Goal: Information Seeking & Learning: Learn about a topic

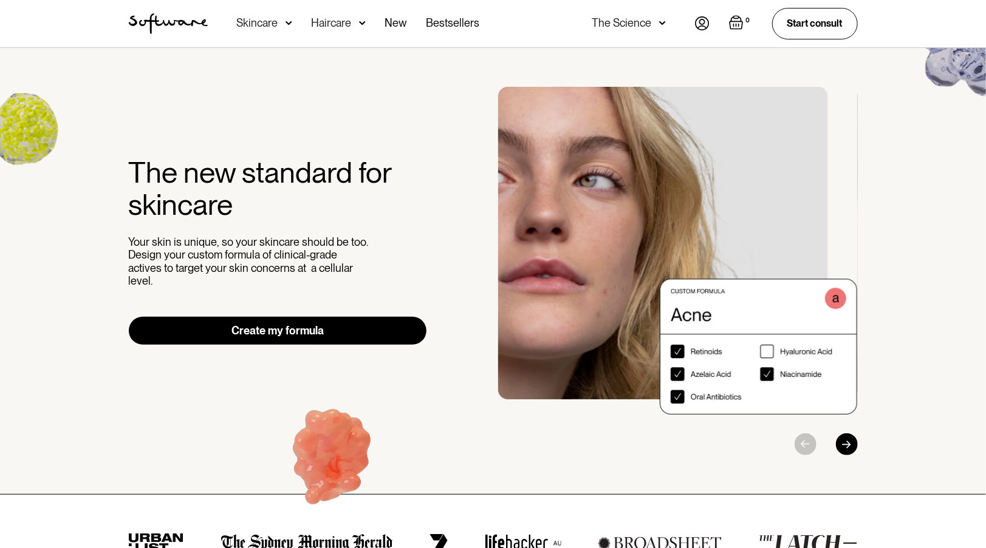
click at [270, 22] on div "Skincare" at bounding box center [257, 23] width 41 height 12
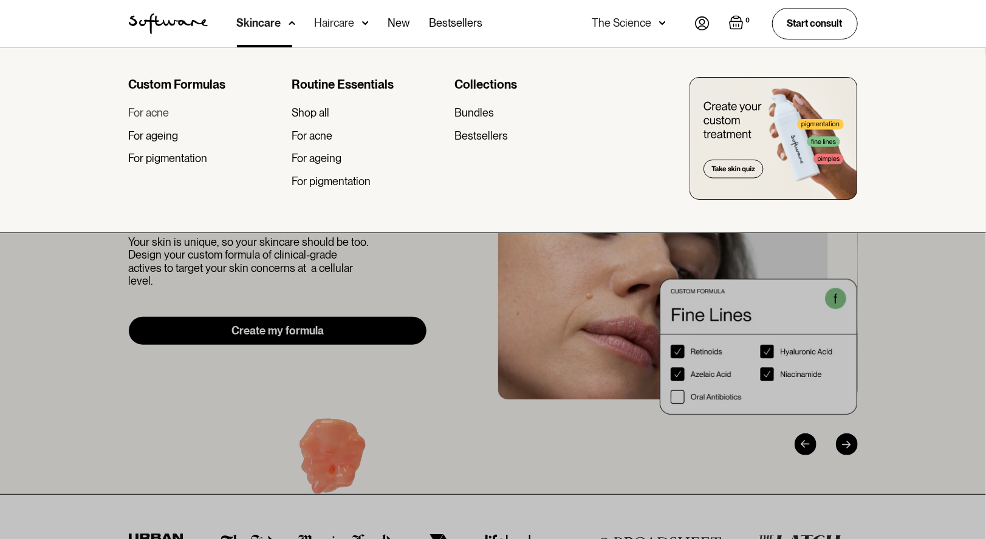
click at [159, 112] on div "For acne" at bounding box center [149, 112] width 41 height 13
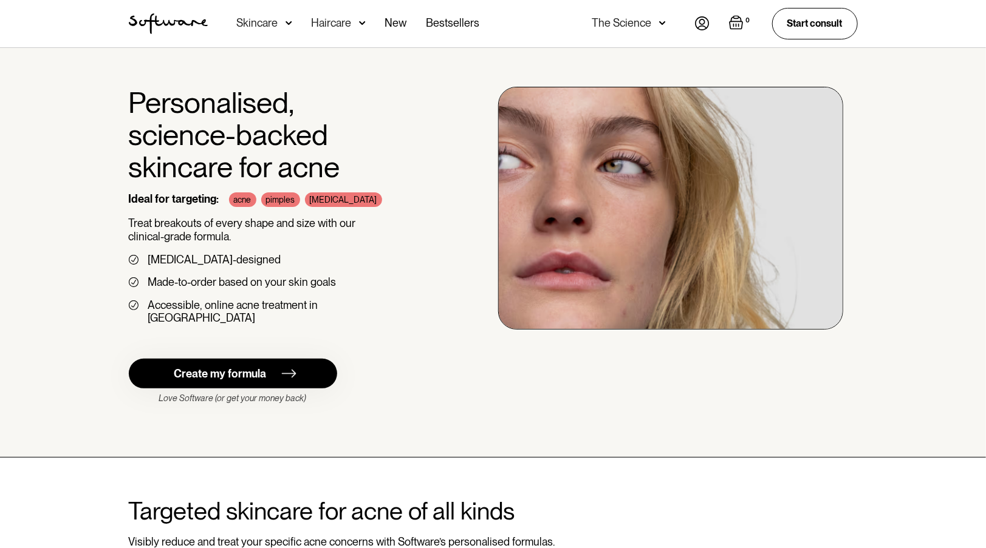
click at [207, 367] on div "Create my formula" at bounding box center [220, 373] width 92 height 13
click at [258, 19] on div "Skincare" at bounding box center [257, 23] width 41 height 12
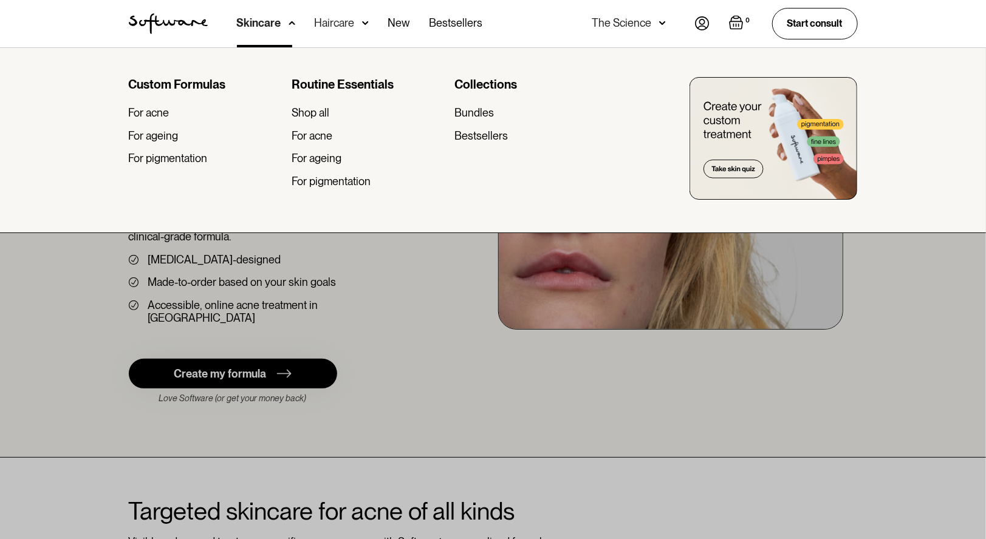
click at [281, 22] on div "Haircare" at bounding box center [259, 23] width 44 height 12
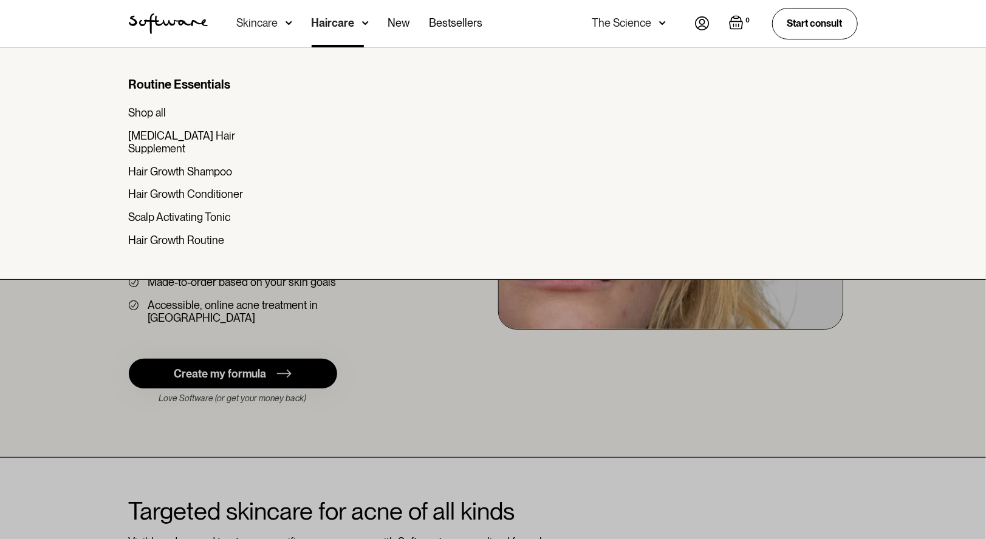
click at [262, 22] on div "Skincare" at bounding box center [257, 23] width 41 height 12
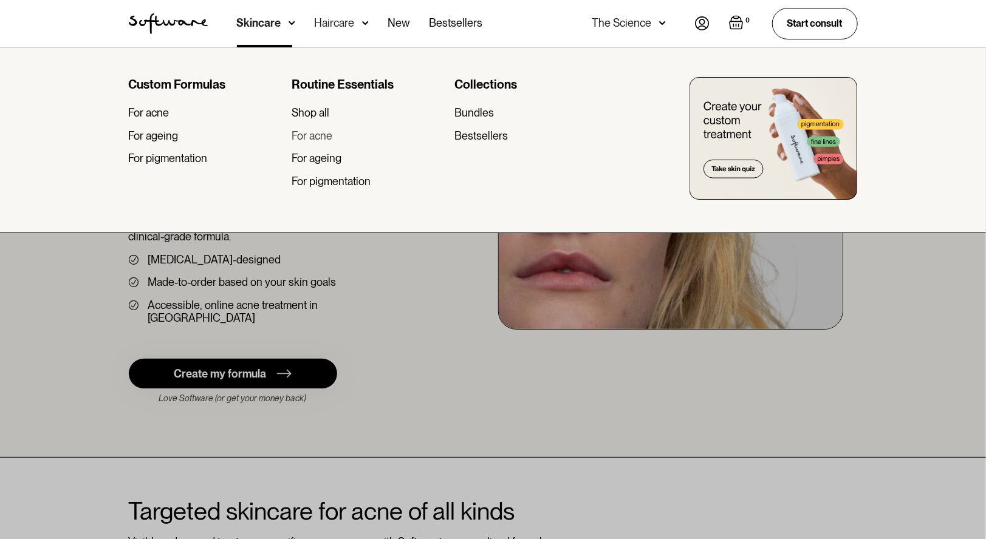
click at [316, 135] on div "For acne" at bounding box center [312, 135] width 41 height 13
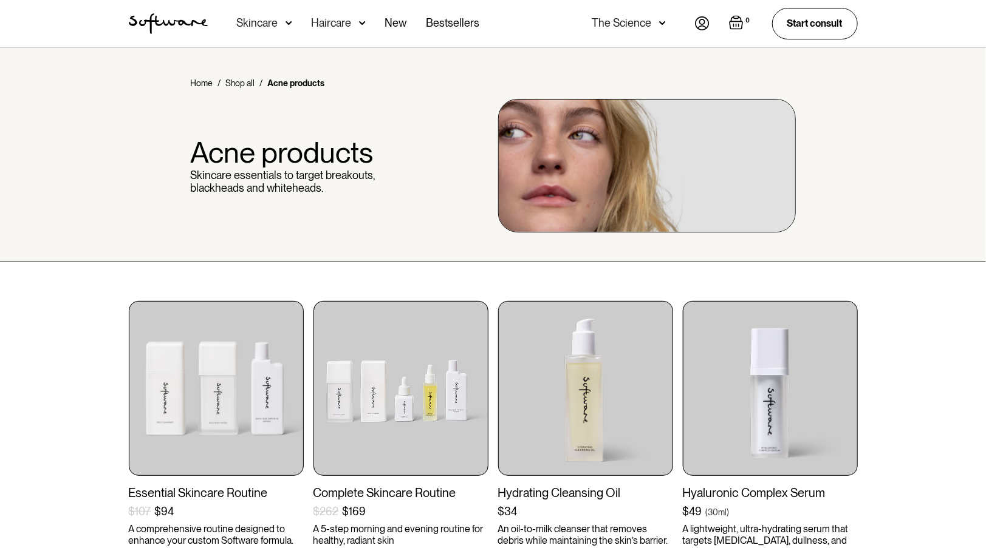
click at [620, 22] on div "The Science" at bounding box center [622, 23] width 60 height 12
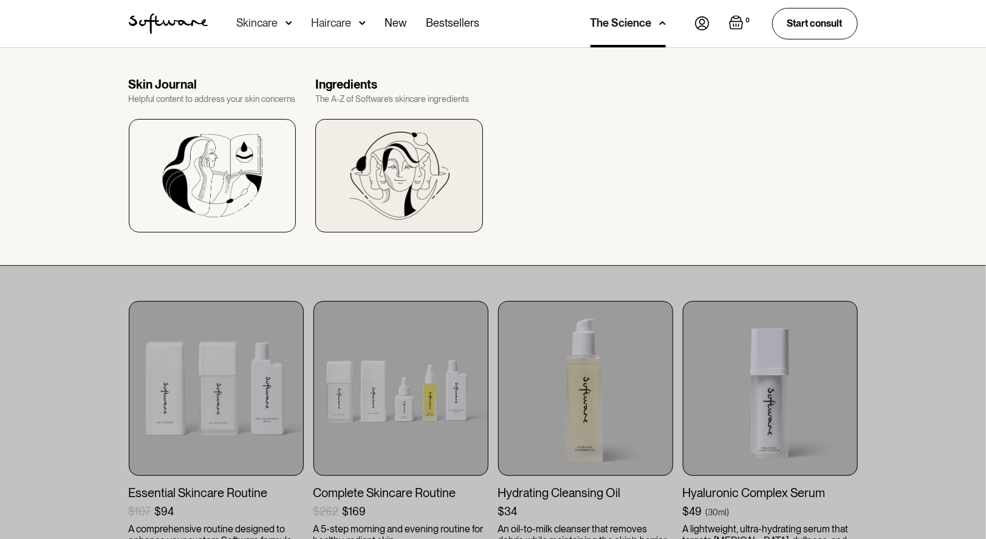
click at [401, 160] on img at bounding box center [399, 176] width 100 height 88
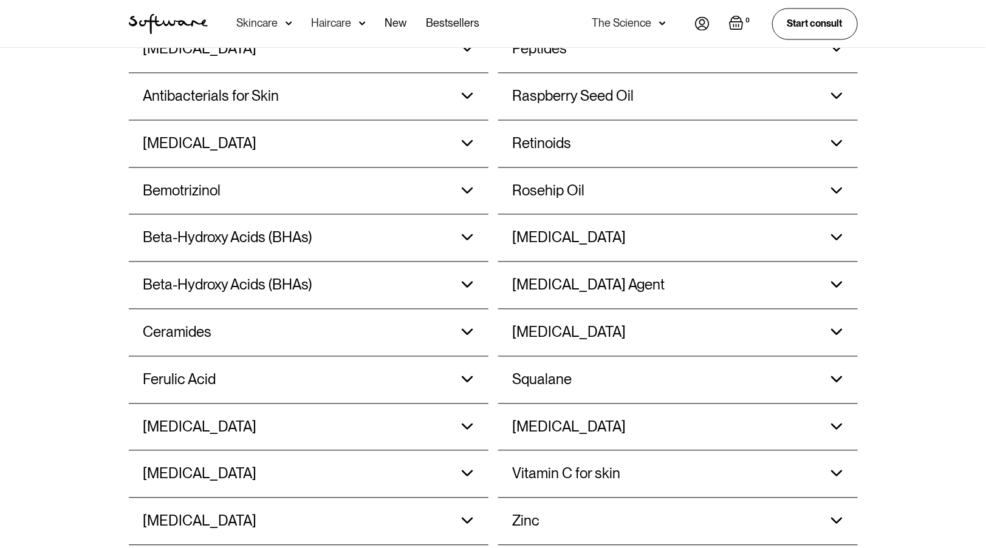
scroll to position [1167, 0]
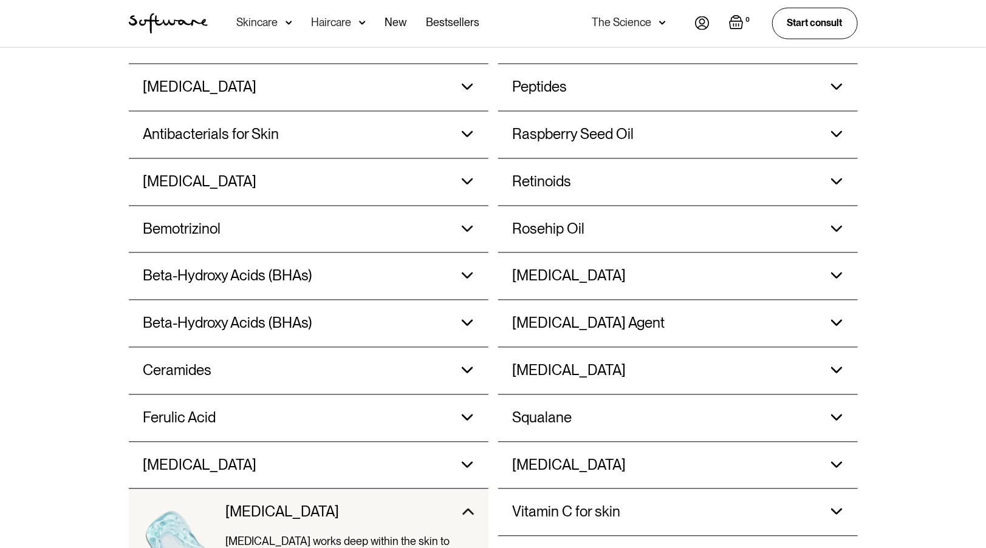
scroll to position [1133, 0]
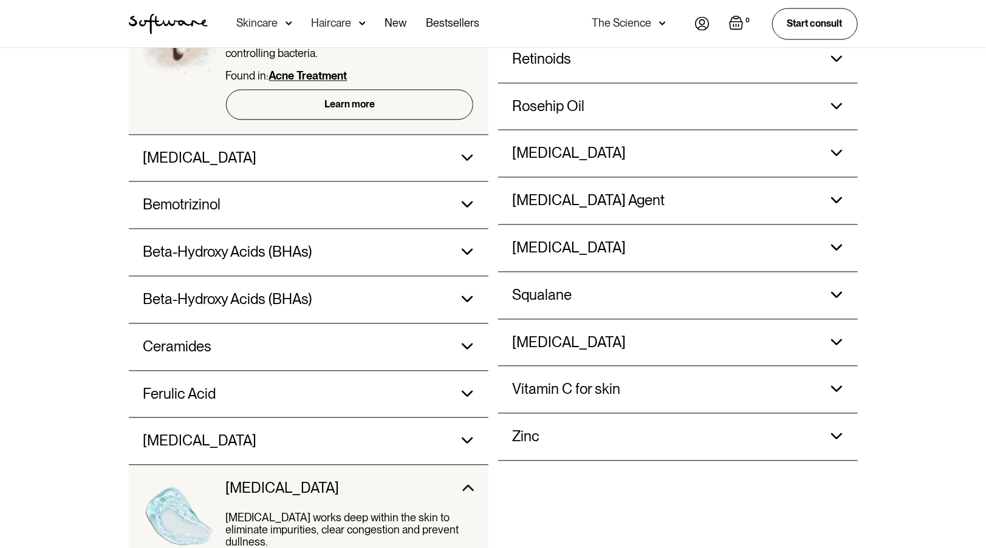
scroll to position [1257, 0]
